Goal: Transaction & Acquisition: Purchase product/service

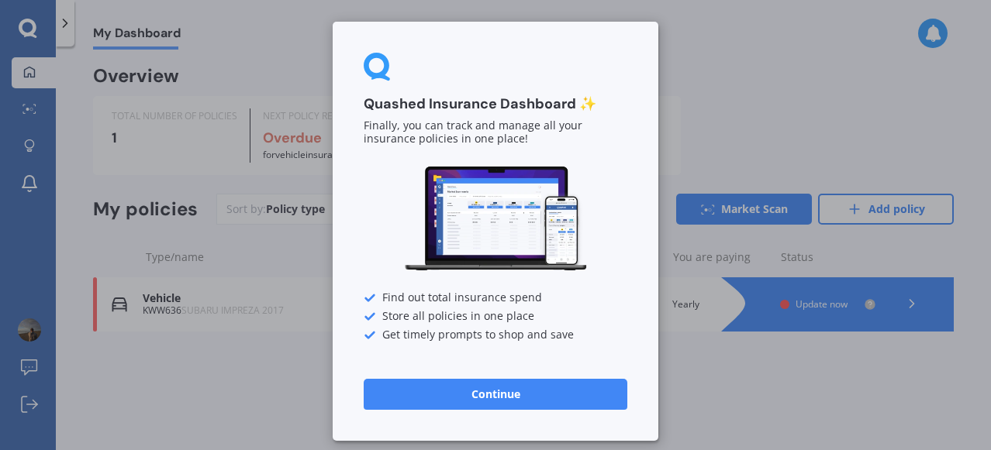
click at [483, 399] on button "Continue" at bounding box center [495, 394] width 264 height 31
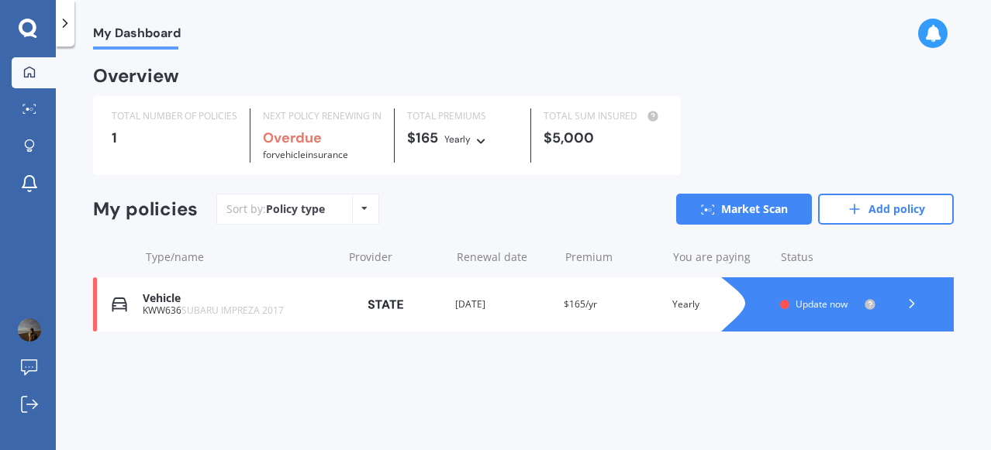
click at [175, 302] on div "Vehicle" at bounding box center [238, 298] width 191 height 13
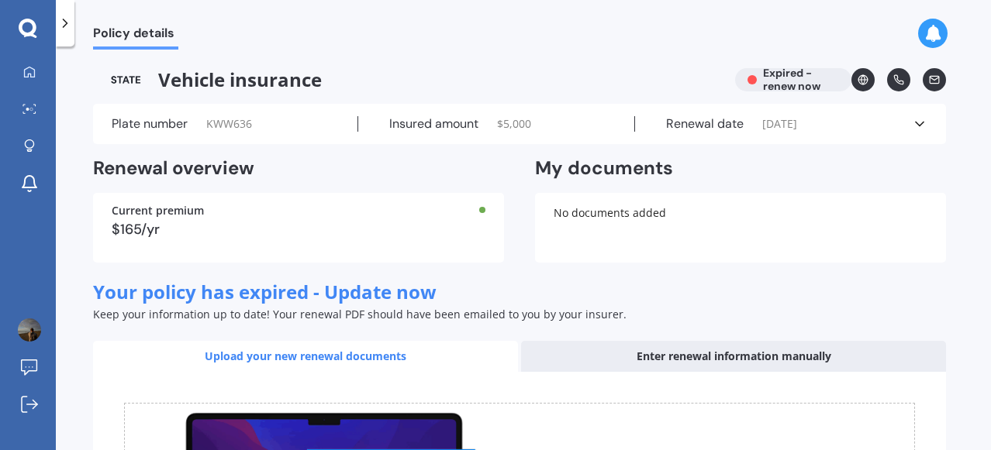
click at [913, 123] on icon at bounding box center [919, 124] width 16 height 16
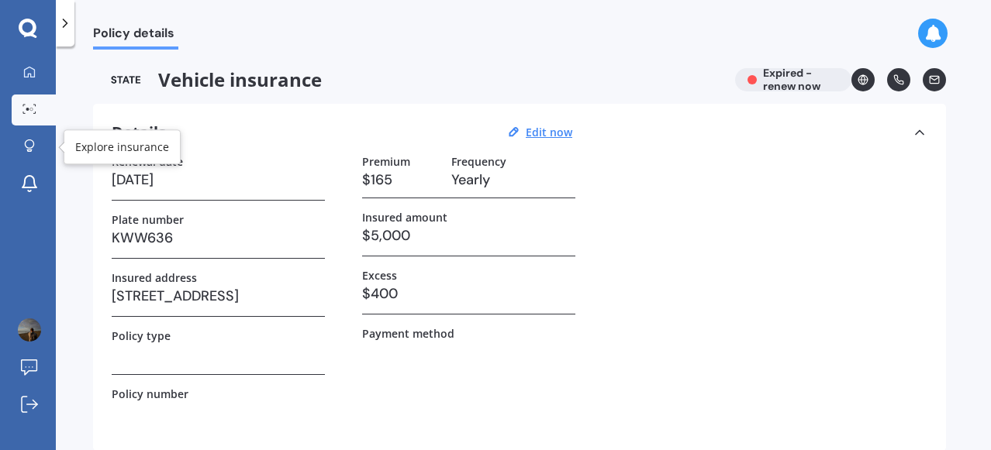
click at [29, 111] on icon at bounding box center [29, 109] width 14 height 10
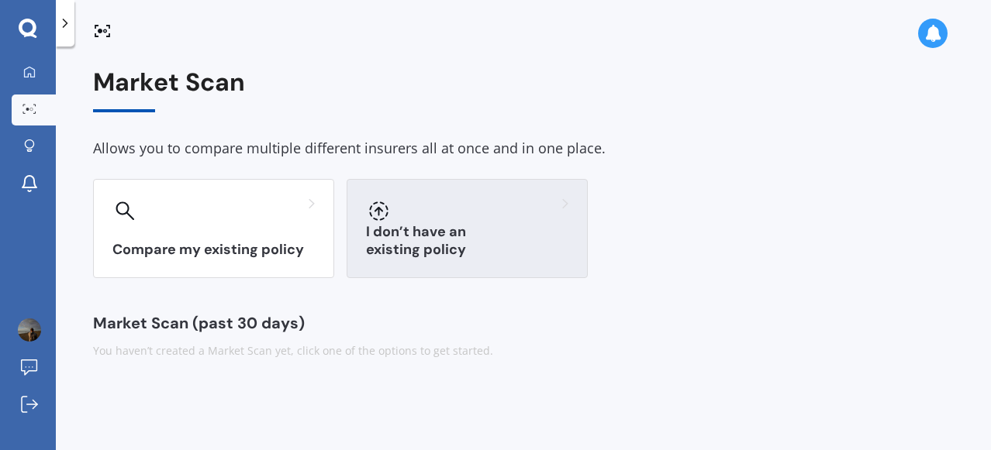
click at [428, 253] on h3 "I don’t have an existing policy" at bounding box center [467, 241] width 202 height 36
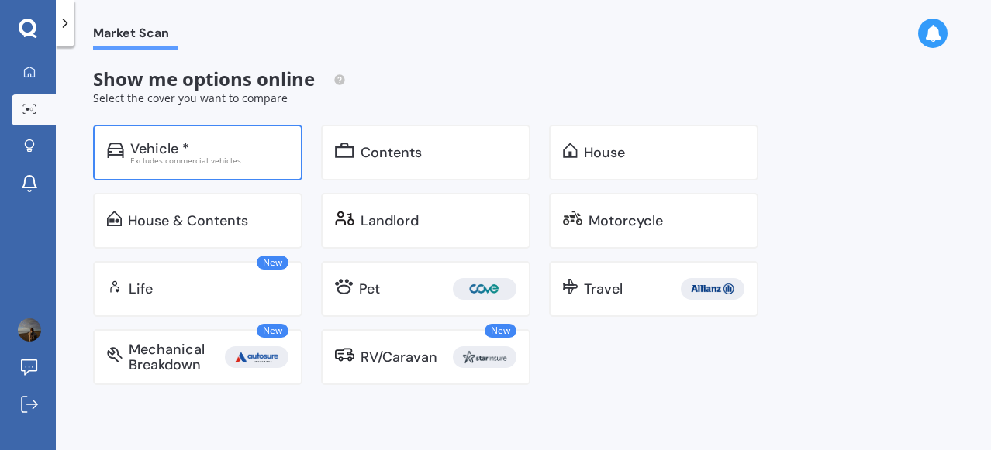
click at [184, 159] on div "Excludes commercial vehicles" at bounding box center [209, 161] width 158 height 8
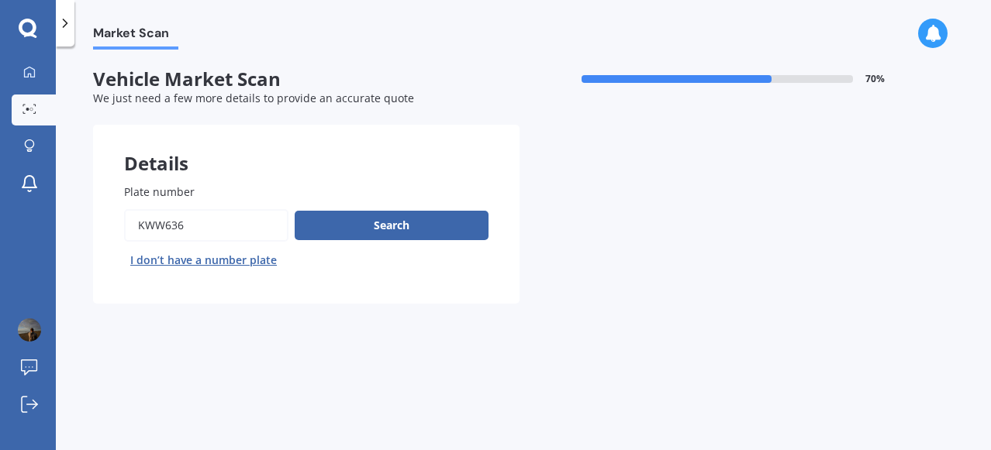
drag, startPoint x: 194, startPoint y: 224, endPoint x: 81, endPoint y: 222, distance: 113.2
click at [81, 222] on div "Market Scan Vehicle Market Scan 70 % We just need a few more details to provide…" at bounding box center [523, 252] width 935 height 404
paste input "$1,775"
type input "QEL457"
click at [404, 232] on button "Search" at bounding box center [392, 225] width 194 height 29
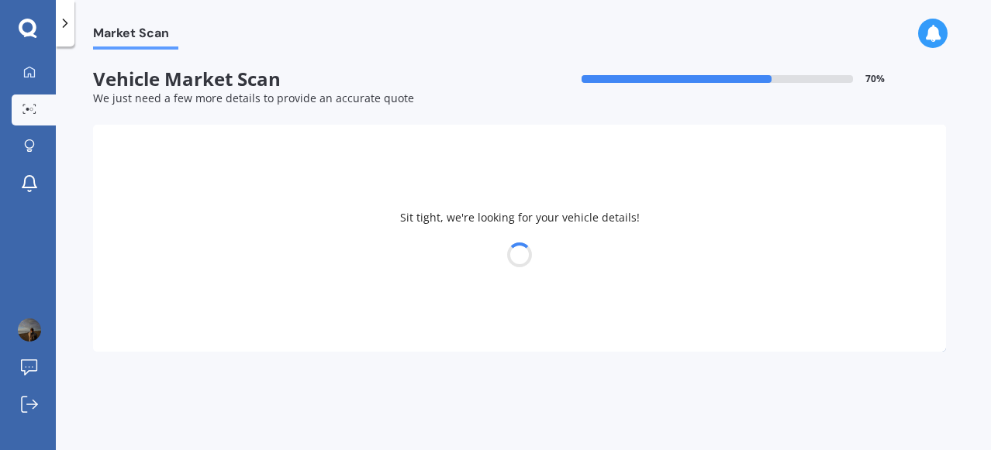
select select "TOYOTA"
select select "AQUA"
select select "08"
select select "05"
select select "1996"
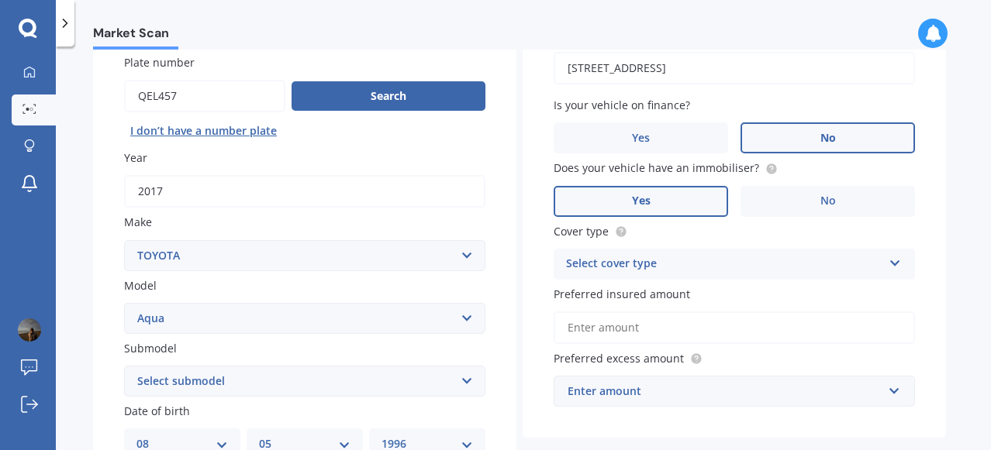
scroll to position [155, 0]
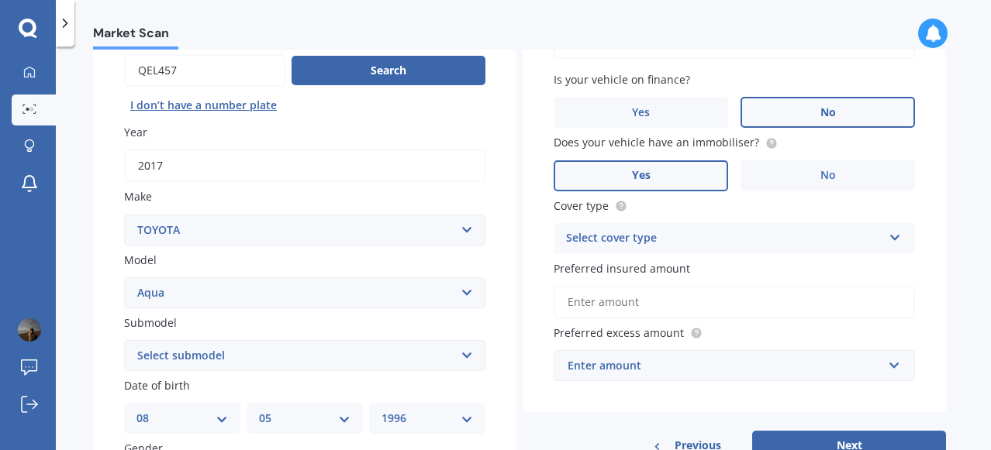
click at [581, 236] on div "Select cover type" at bounding box center [724, 238] width 316 height 19
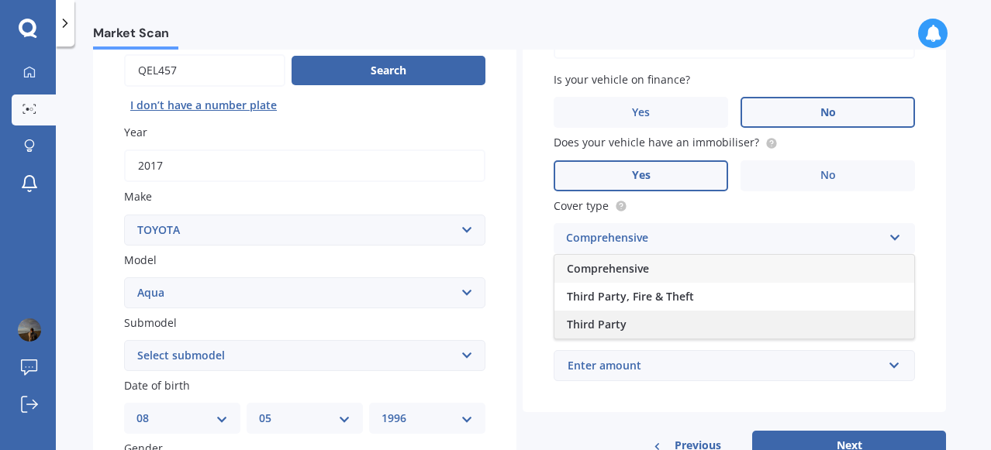
click at [597, 320] on span "Third Party" at bounding box center [597, 324] width 60 height 15
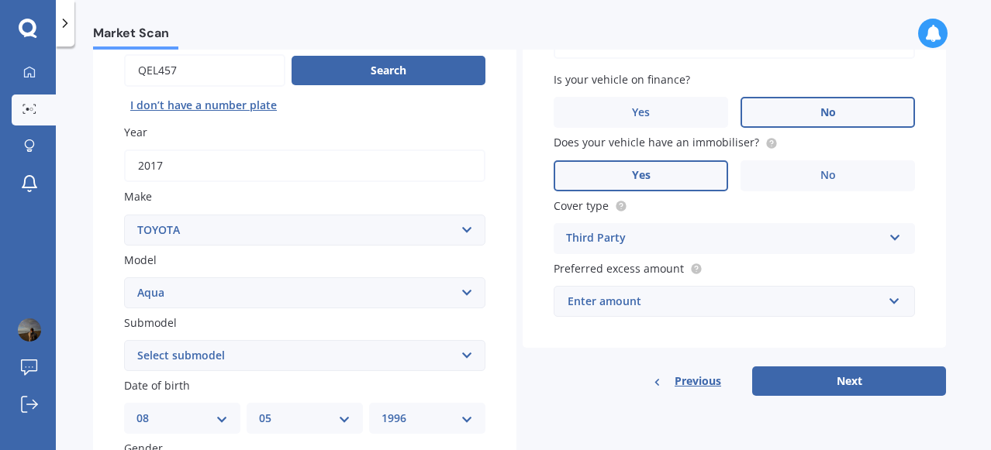
click at [608, 307] on div "Enter amount" at bounding box center [724, 301] width 315 height 17
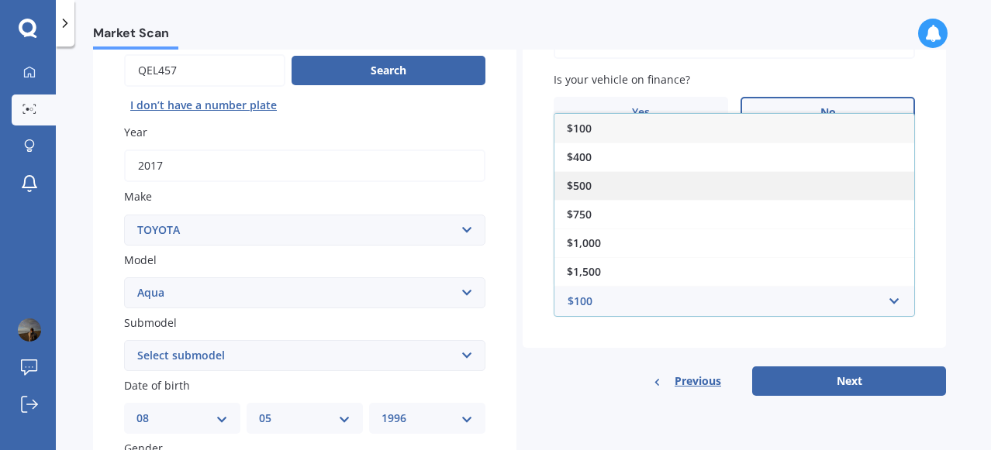
click at [598, 184] on div "$500" at bounding box center [734, 185] width 360 height 29
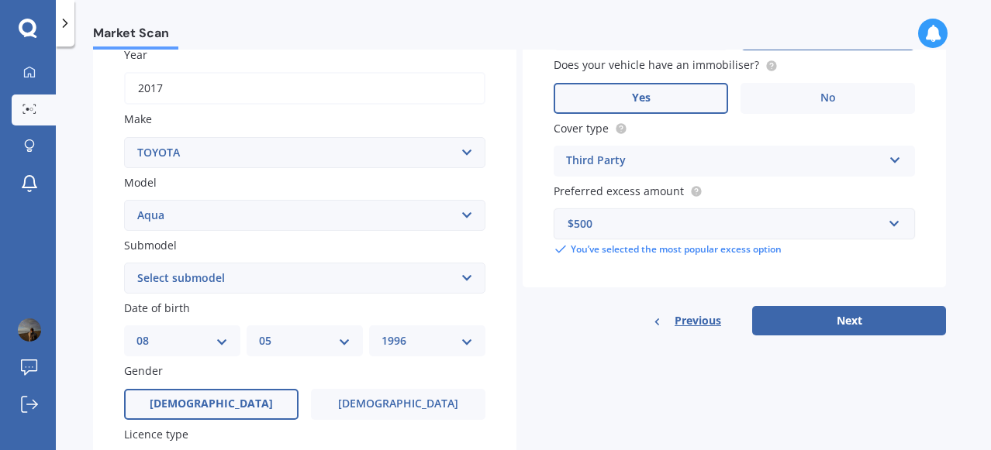
scroll to position [310, 0]
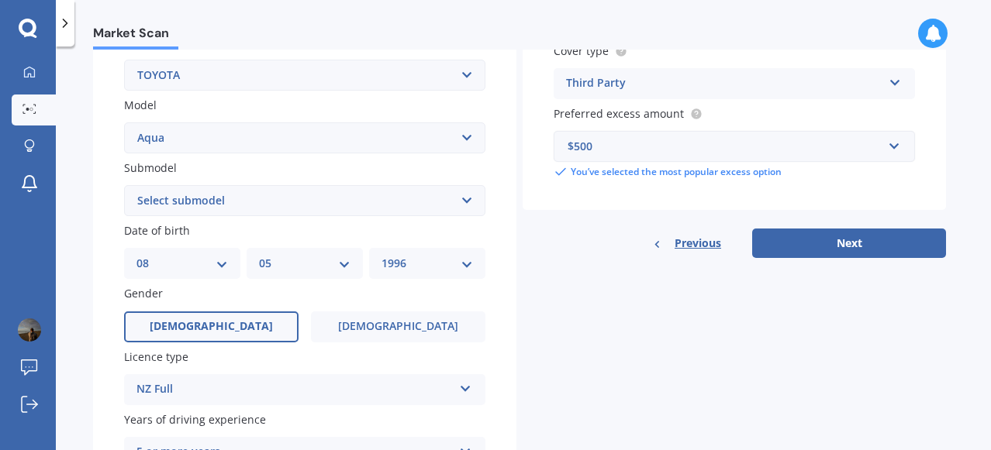
click at [615, 150] on div "$500" at bounding box center [724, 146] width 315 height 17
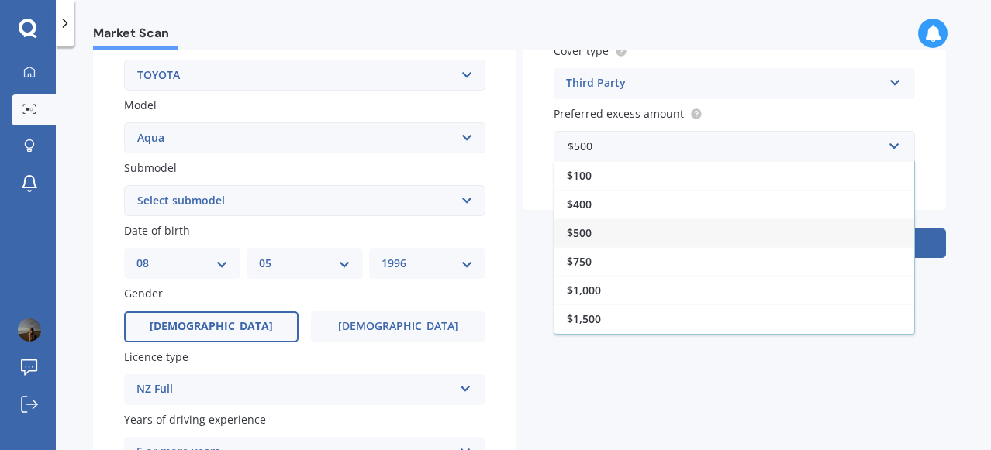
click at [534, 160] on div "Vehicle is parked at [STREET_ADDRESS] Enter address manually Is your vehicle on…" at bounding box center [733, 12] width 423 height 395
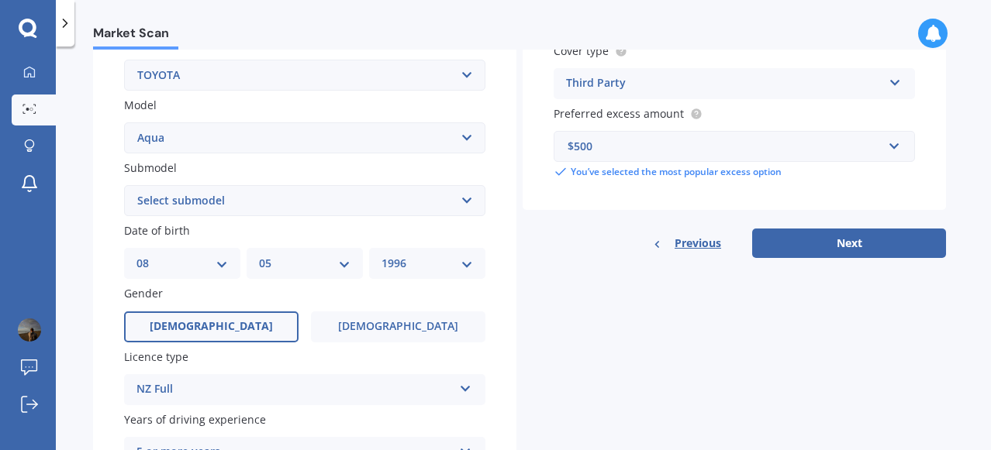
scroll to position [388, 0]
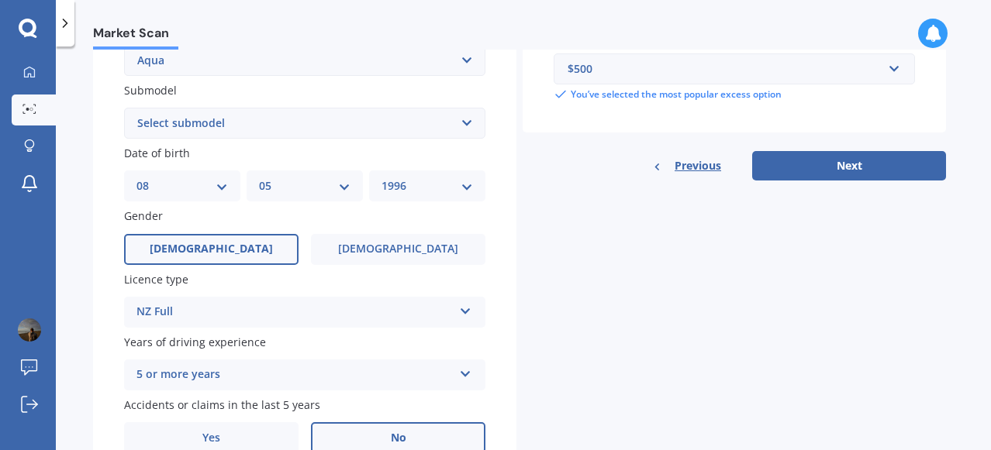
click at [604, 75] on div "$500" at bounding box center [724, 68] width 315 height 17
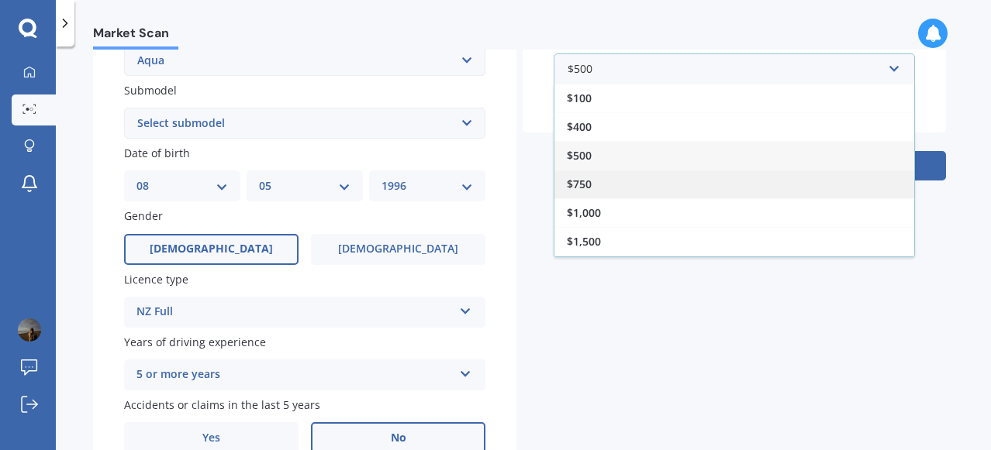
click at [598, 184] on div "$750" at bounding box center [734, 184] width 360 height 29
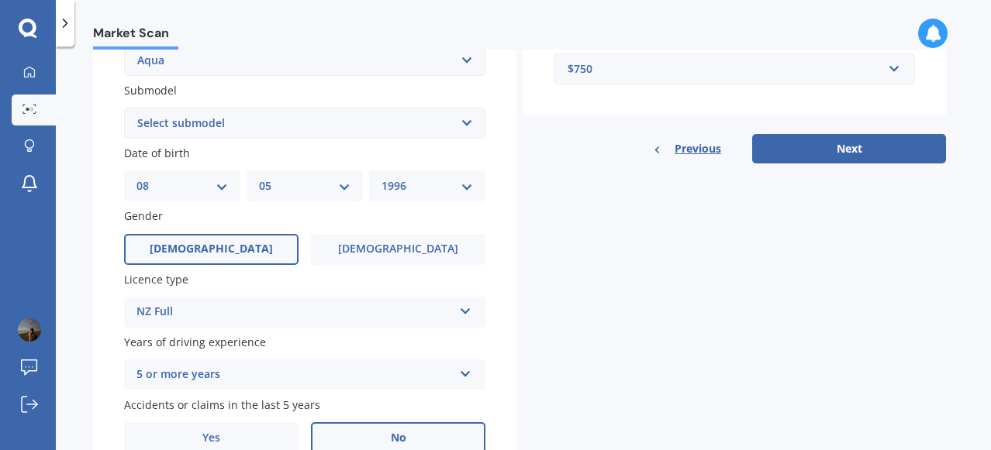
scroll to position [310, 0]
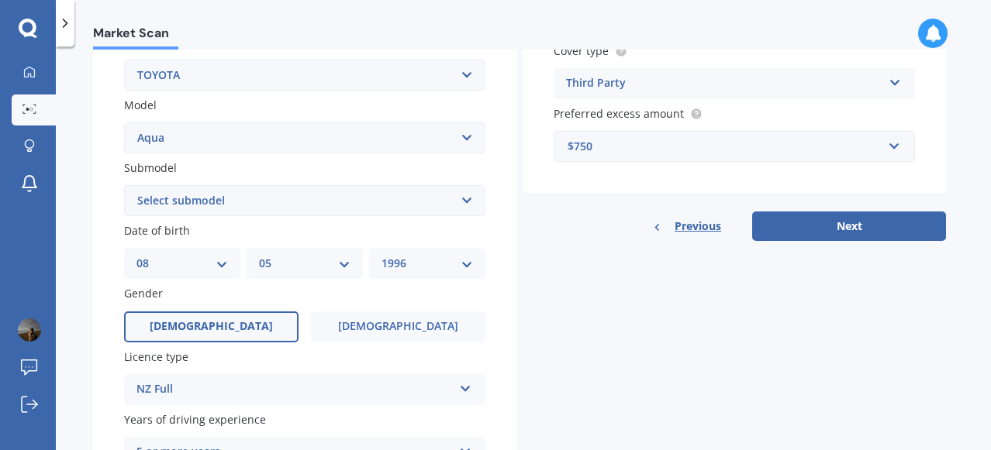
click at [582, 151] on div "$750" at bounding box center [724, 146] width 315 height 17
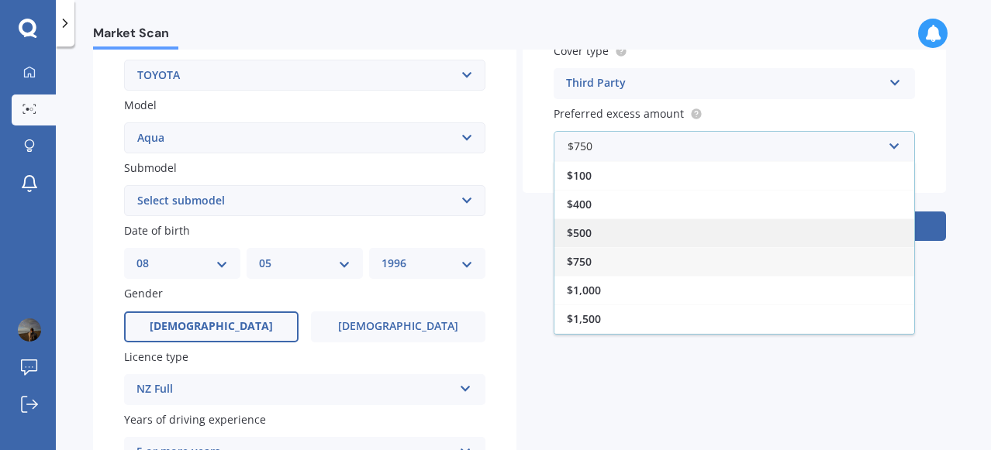
click at [583, 233] on span "$500" at bounding box center [579, 233] width 25 height 15
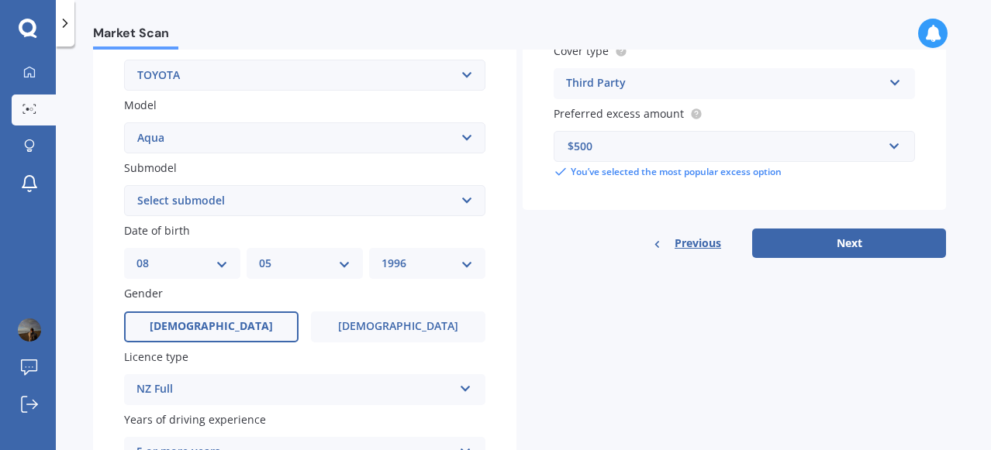
click at [563, 226] on div "Vehicle is parked at [STREET_ADDRESS] Enter address manually Is your vehicle on…" at bounding box center [733, 36] width 423 height 443
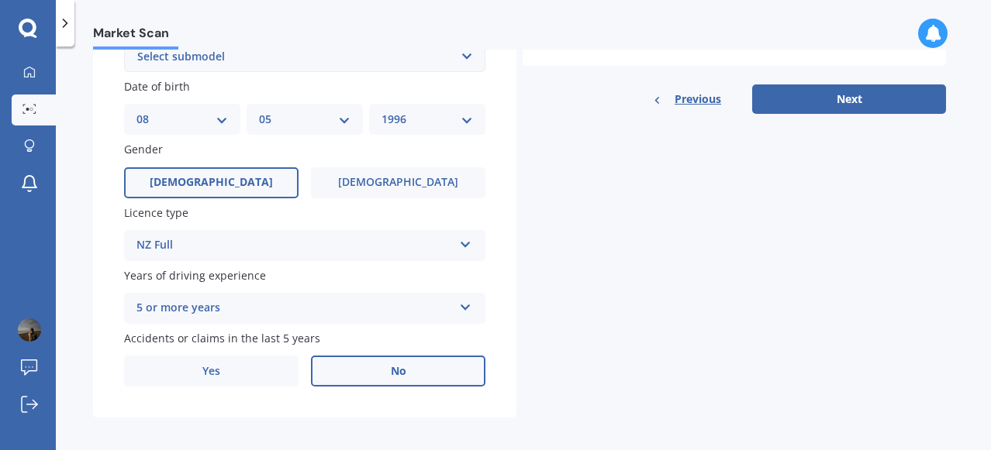
scroll to position [464, 0]
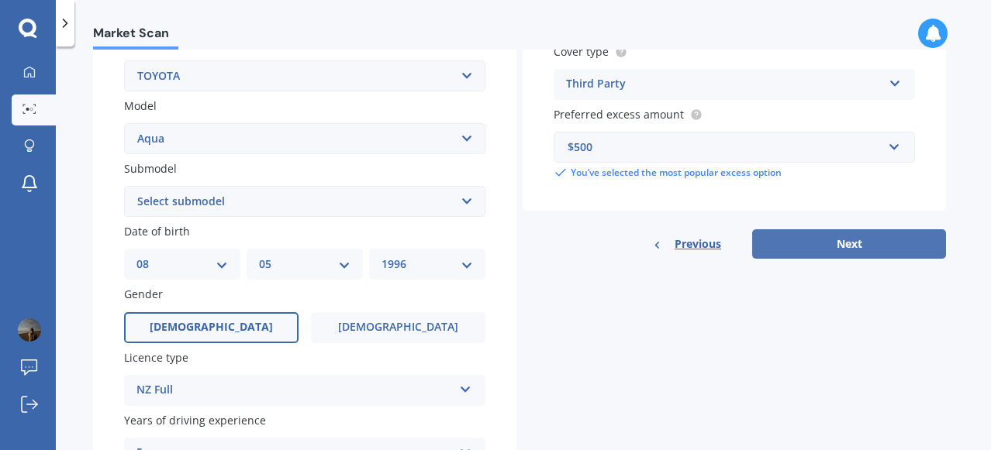
click at [789, 250] on button "Next" at bounding box center [849, 243] width 194 height 29
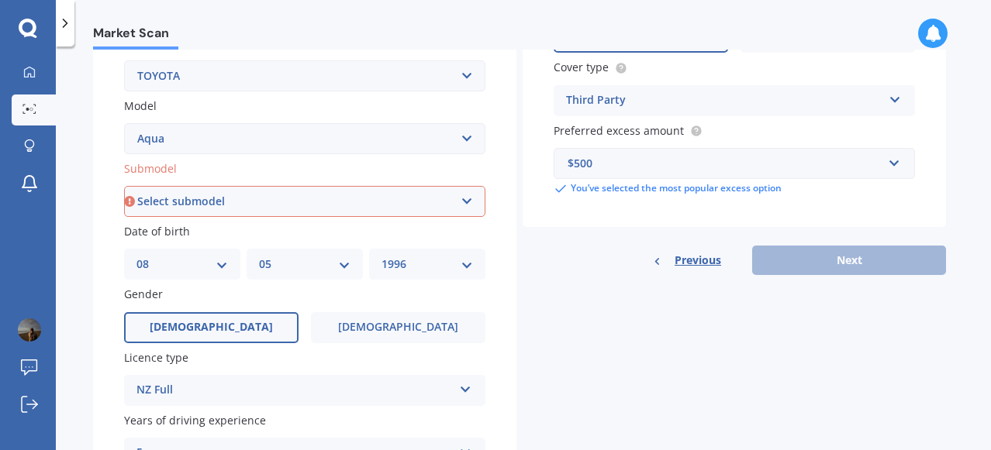
scroll to position [154, 0]
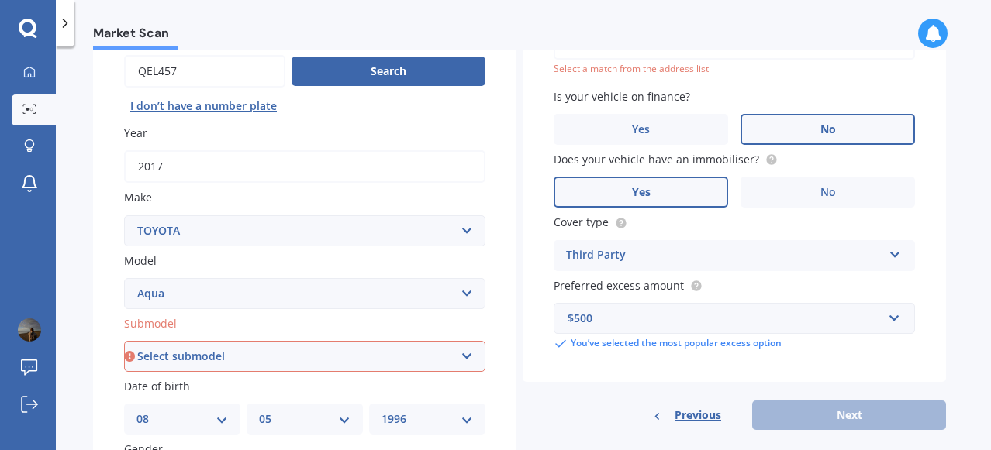
click at [415, 362] on select "Select submodel (All Other) Hatchback Hybrid" at bounding box center [304, 356] width 361 height 31
select select "HYBRID"
click at [124, 342] on select "Select submodel (All Other) Hatchback Hybrid" at bounding box center [304, 356] width 361 height 31
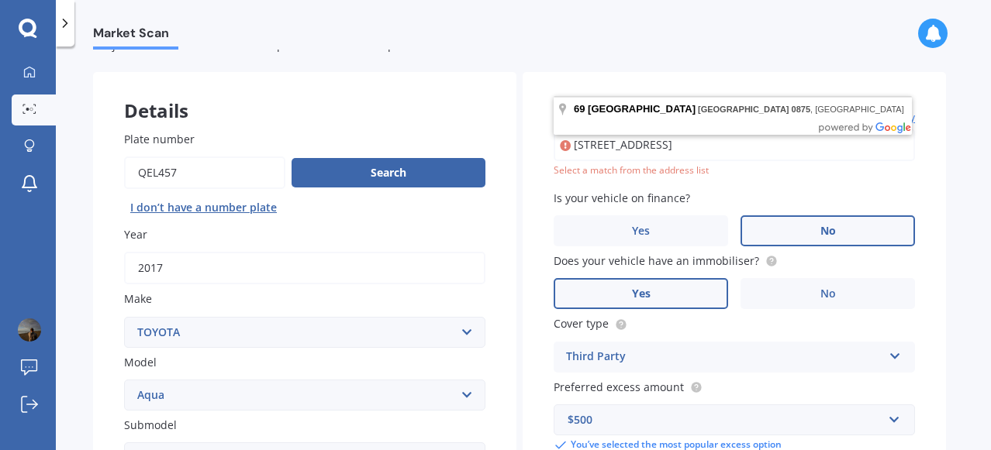
scroll to position [28, 0]
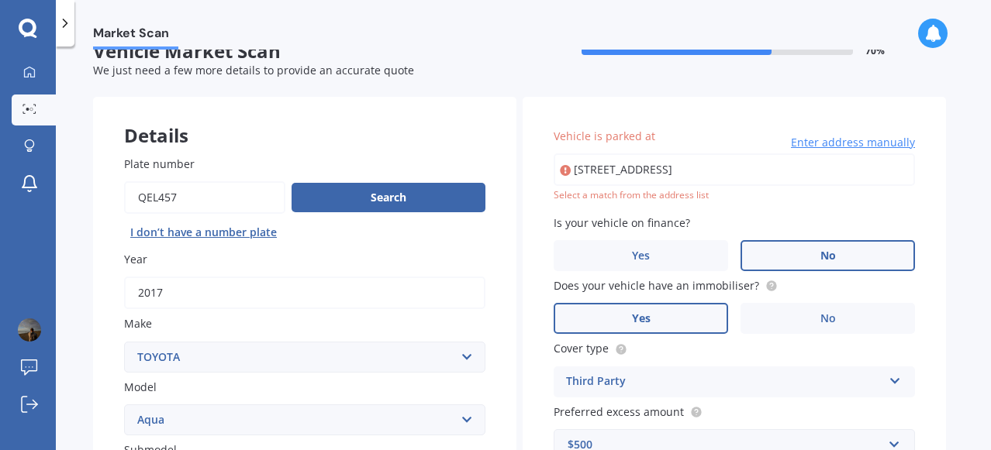
type input "[STREET_ADDRESS]"
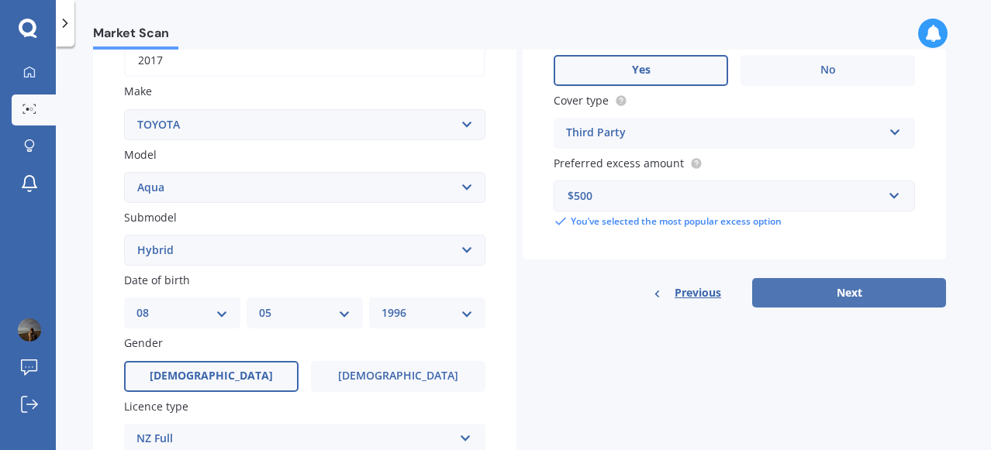
click at [794, 292] on button "Next" at bounding box center [849, 292] width 194 height 29
select select "08"
select select "05"
select select "1996"
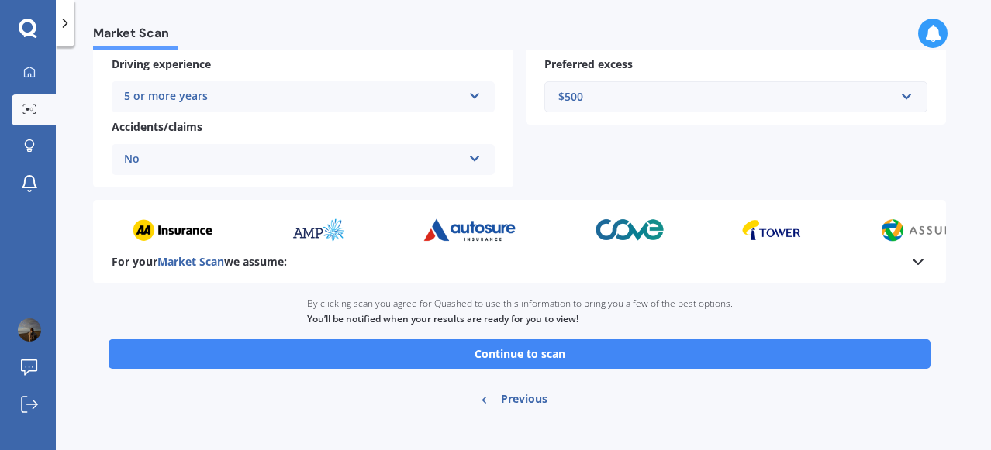
scroll to position [349, 0]
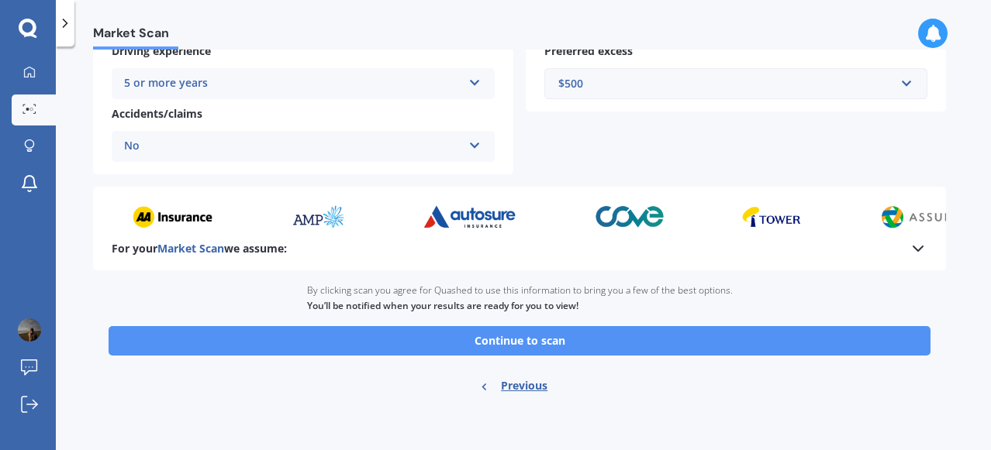
click at [518, 337] on button "Continue to scan" at bounding box center [520, 340] width 822 height 29
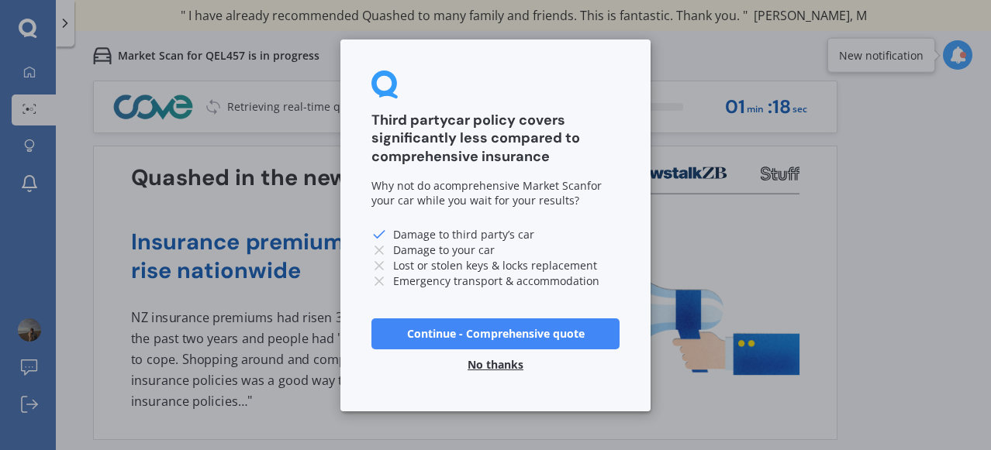
click at [494, 367] on button "No thanks" at bounding box center [495, 364] width 74 height 31
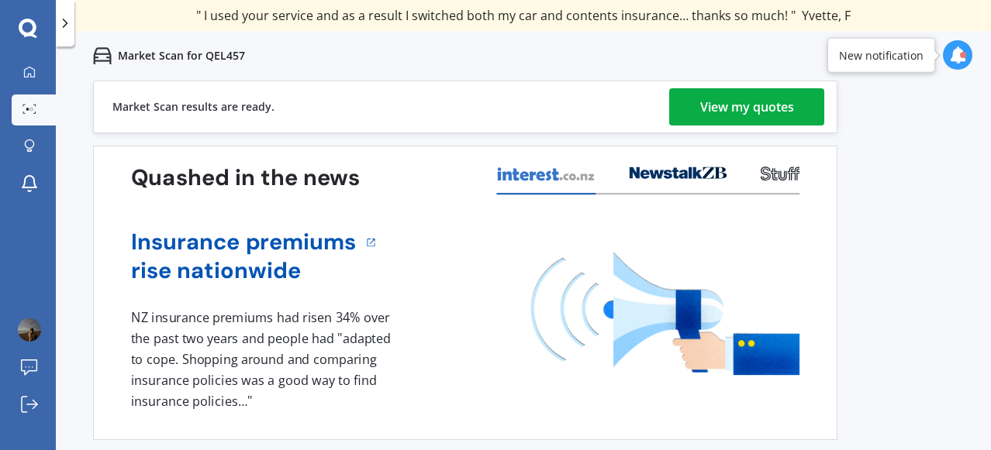
click at [711, 98] on div "View my quotes" at bounding box center [747, 106] width 94 height 37
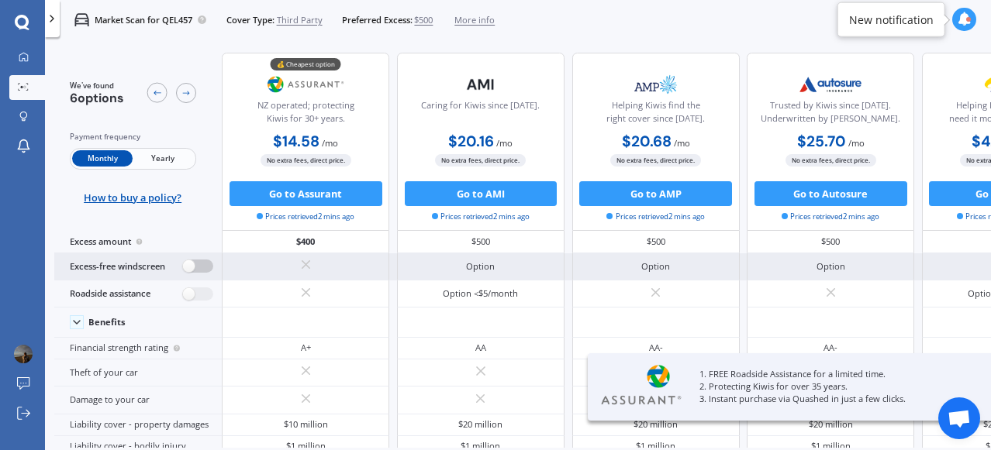
click at [197, 267] on label at bounding box center [198, 266] width 30 height 13
radio input "true"
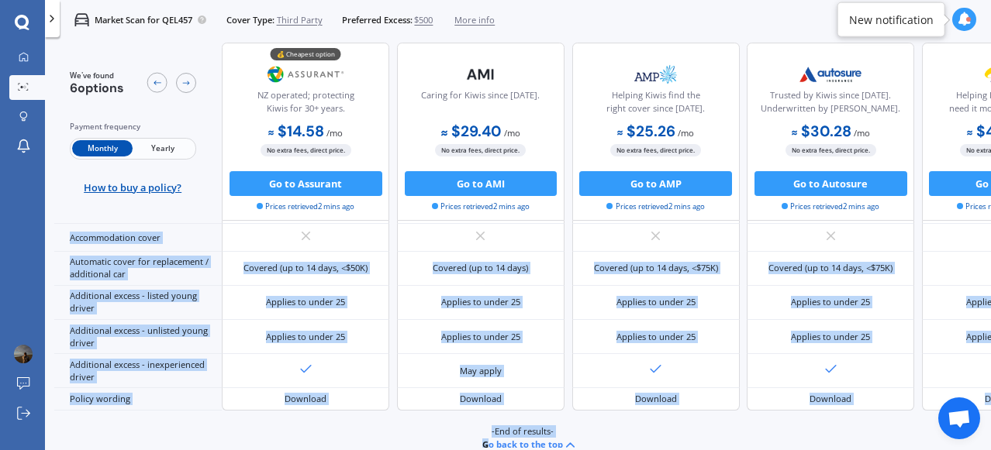
drag, startPoint x: 475, startPoint y: 439, endPoint x: 487, endPoint y: 426, distance: 18.2
